Goal: Information Seeking & Learning: Find specific fact

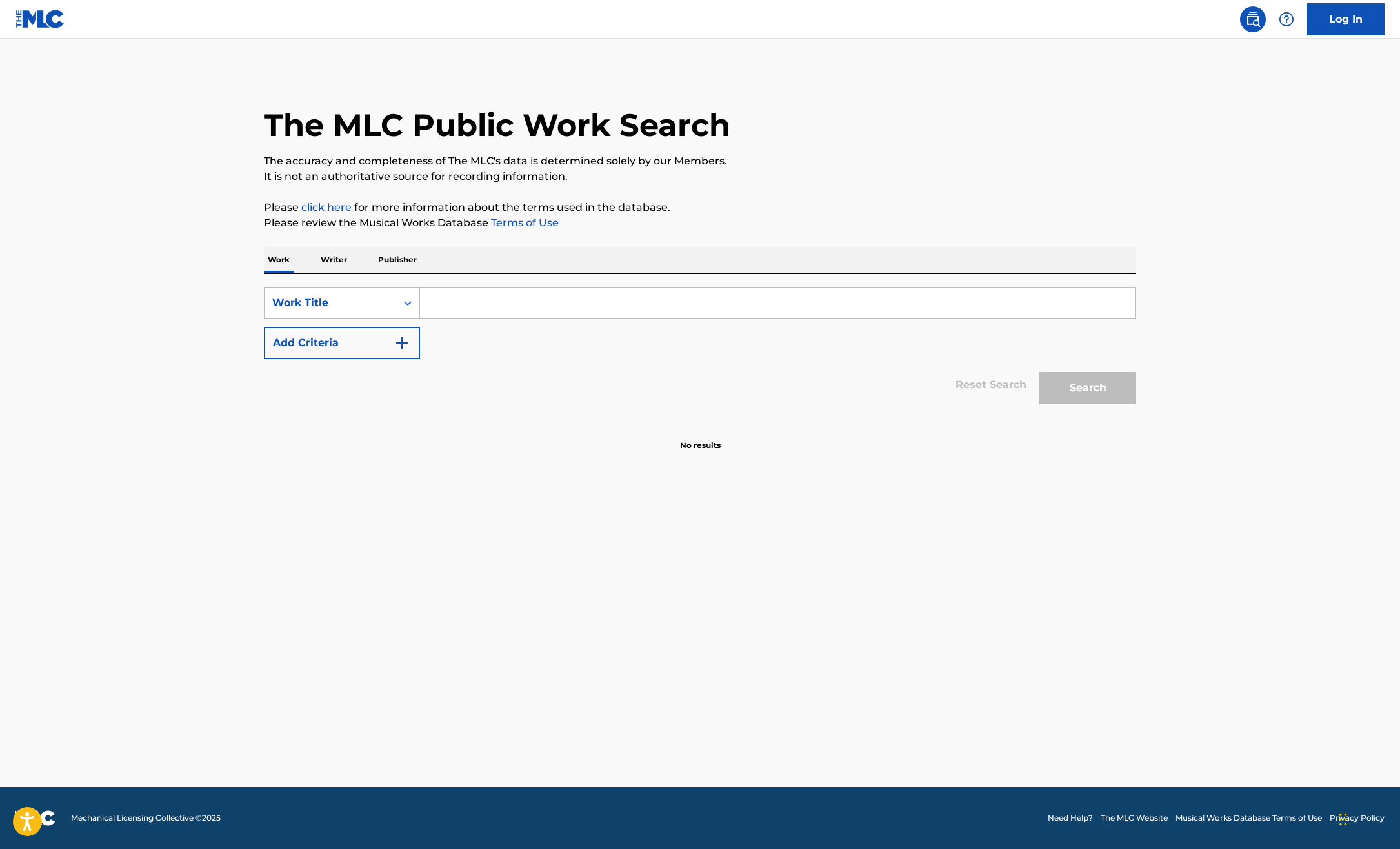
click at [448, 304] on input "Search Form" at bounding box center [777, 303] width 715 height 31
paste input "Victory Lap"
type input "Victory Lap"
click at [352, 346] on button "Add Criteria" at bounding box center [342, 343] width 156 height 32
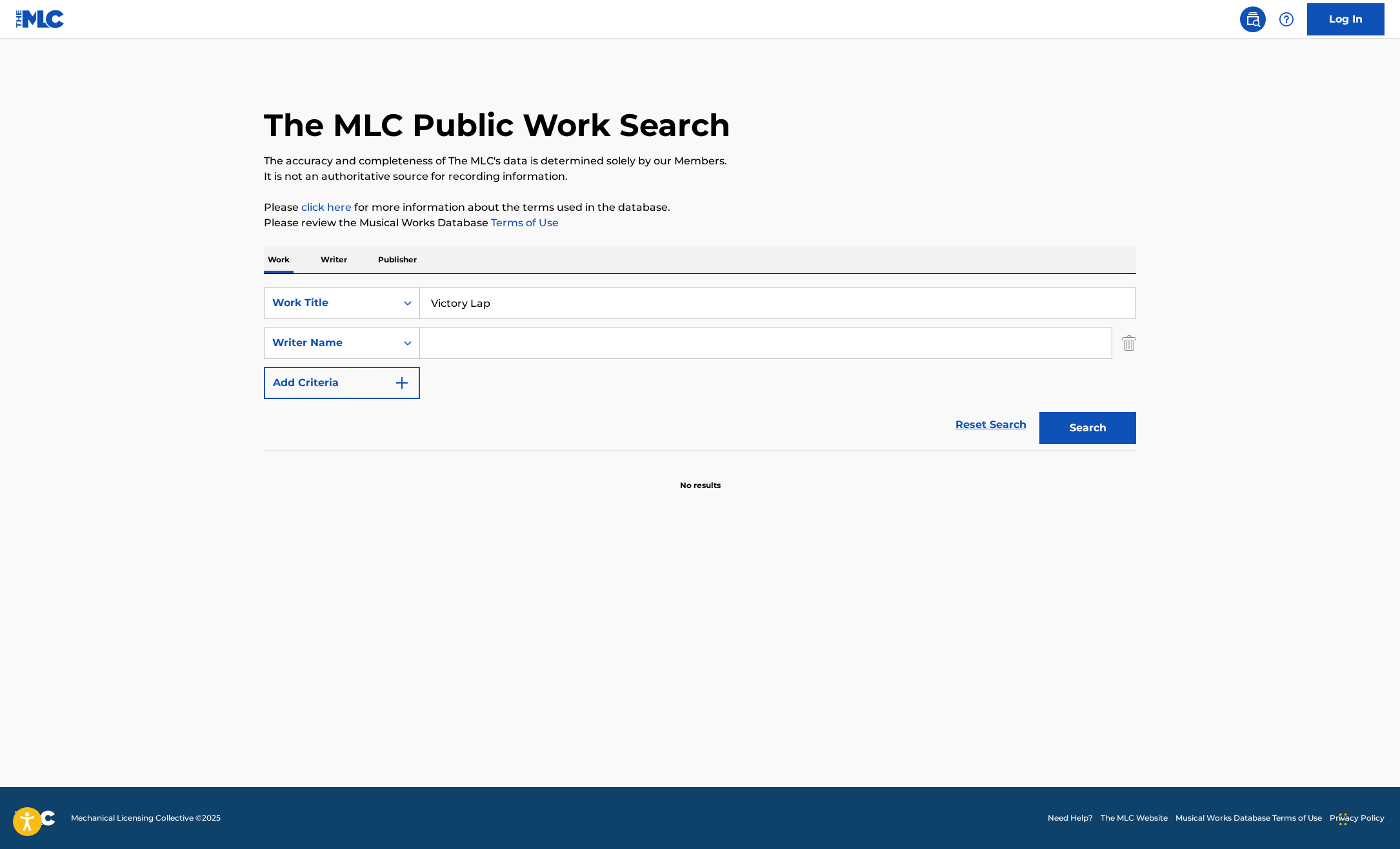
click at [430, 345] on input "Search Form" at bounding box center [766, 343] width 691 height 31
type input "kalon"
click at [1105, 424] on button "Search" at bounding box center [1088, 428] width 96 height 32
click at [1076, 429] on button "Search" at bounding box center [1088, 428] width 96 height 32
